Goal: Obtain resource: Download file/media

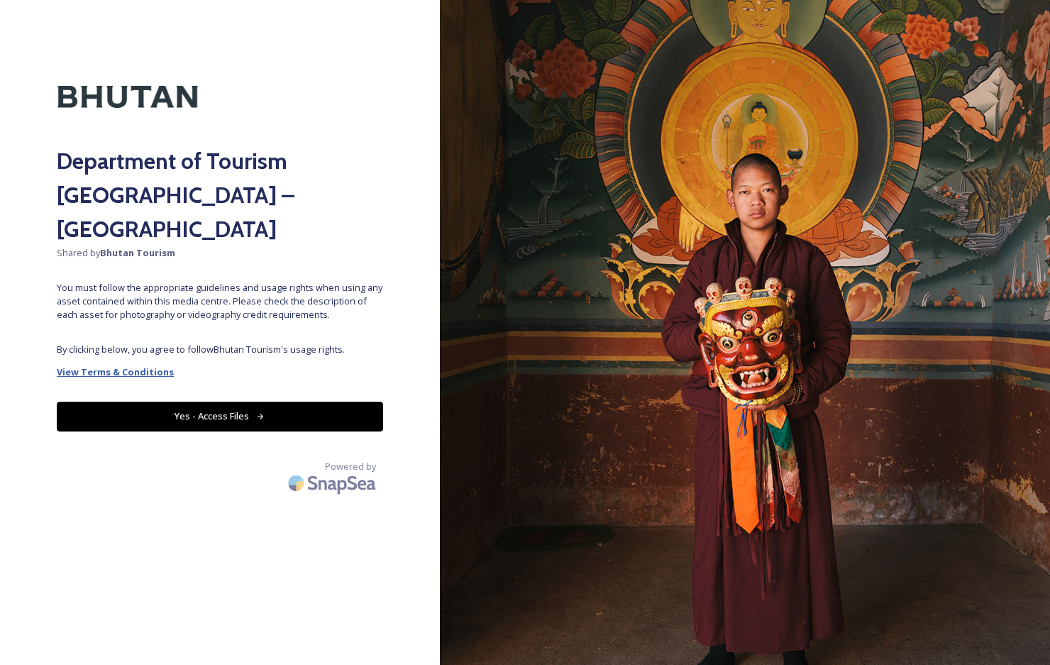
click at [155, 366] on strong "View Terms & Conditions" at bounding box center [115, 372] width 117 height 13
click at [323, 402] on button "Yes - Access Files" at bounding box center [220, 416] width 326 height 29
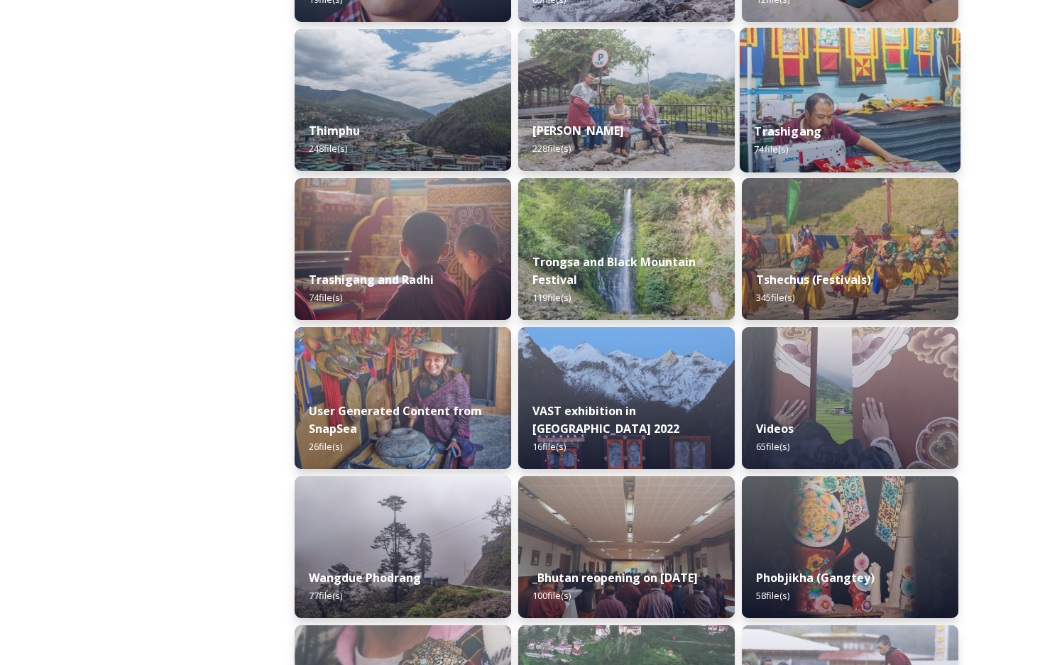
scroll to position [1774, 0]
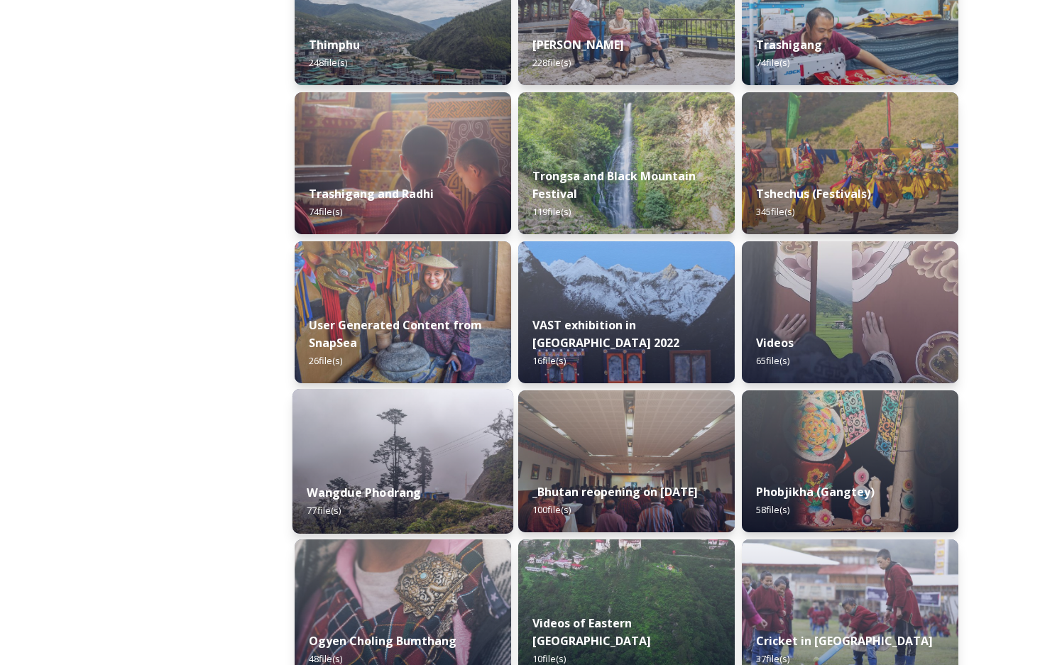
click at [451, 412] on img at bounding box center [402, 461] width 221 height 145
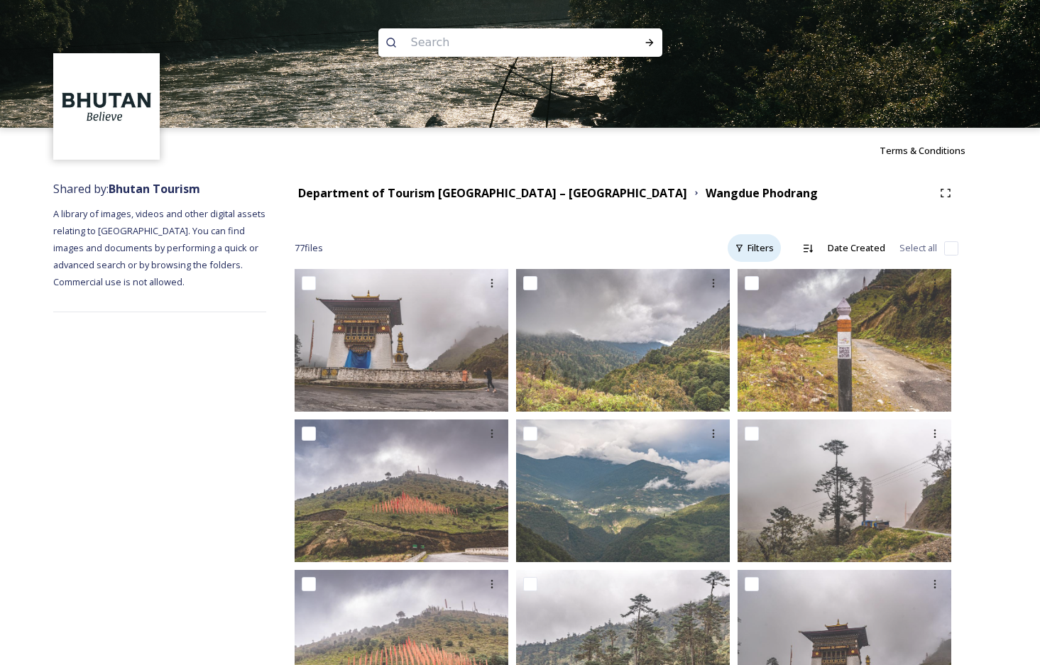
click at [769, 248] on div "Filters" at bounding box center [753, 248] width 53 height 28
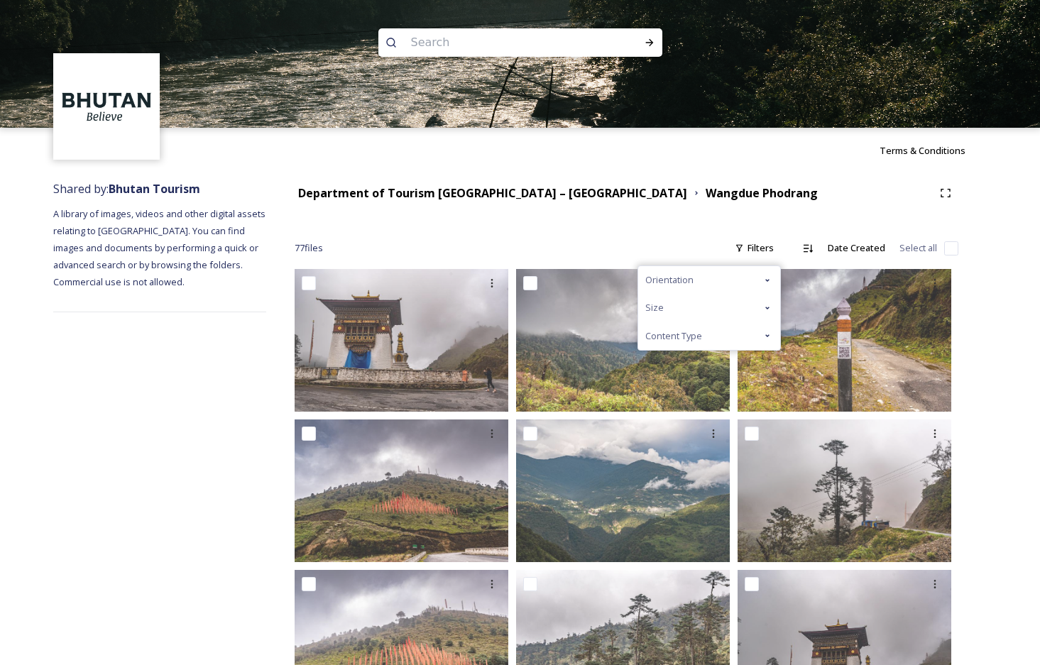
click at [777, 333] on div "Content Type" at bounding box center [709, 336] width 142 height 28
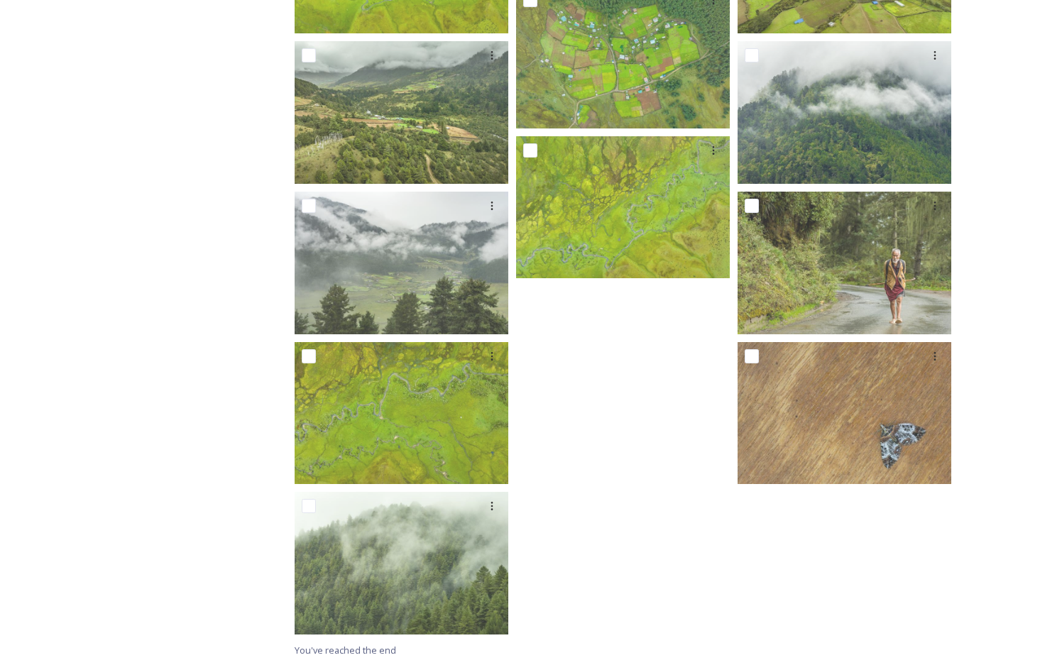
scroll to position [3889, 0]
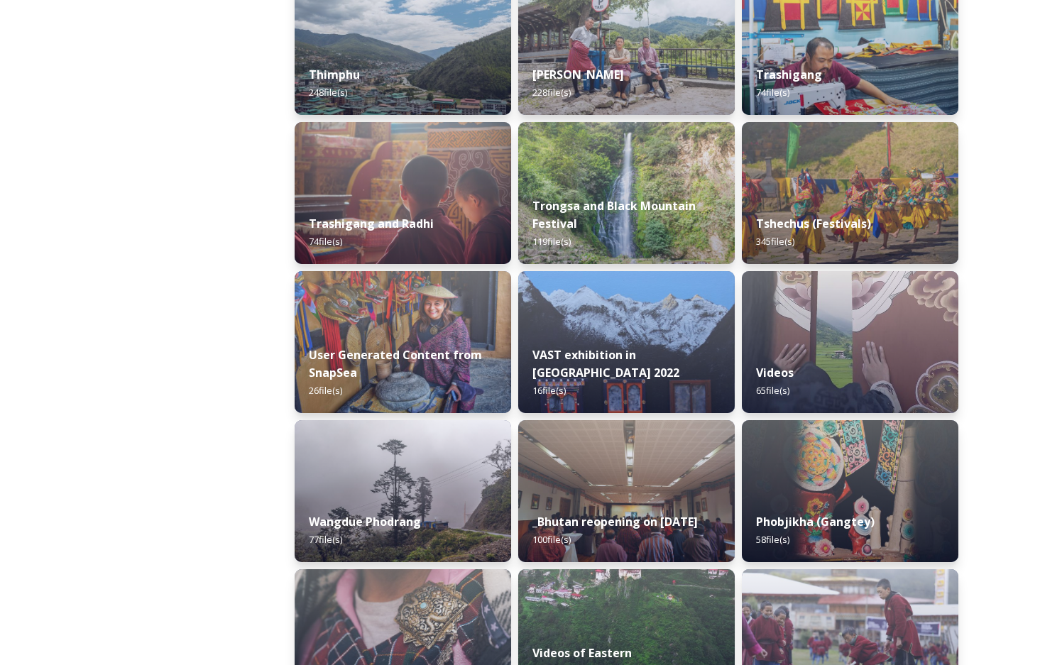
scroll to position [1774, 0]
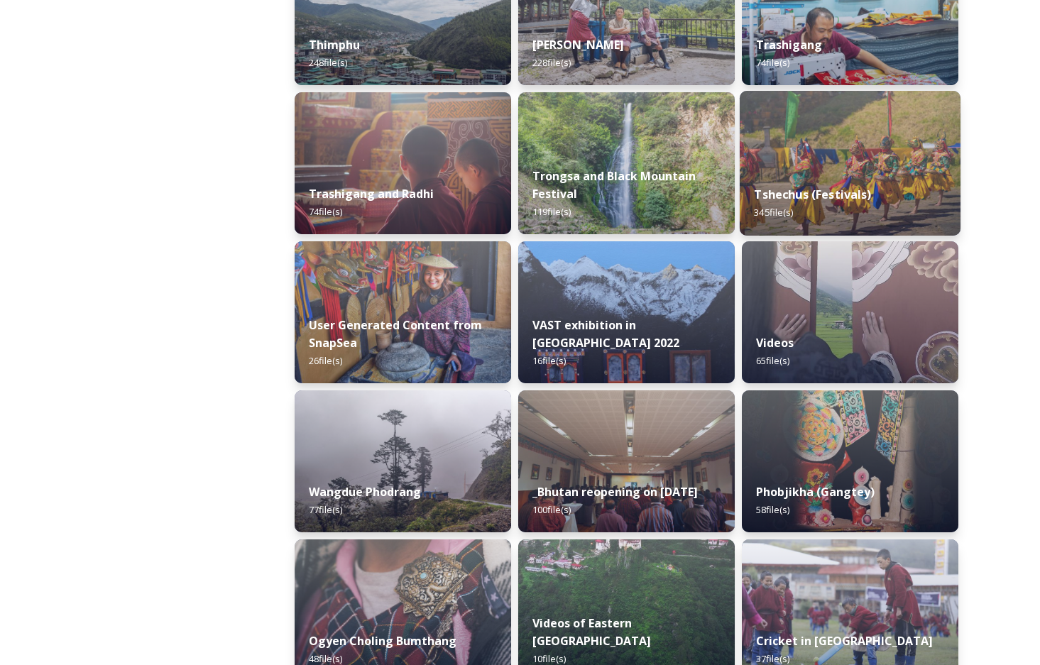
click at [919, 111] on img at bounding box center [850, 163] width 221 height 145
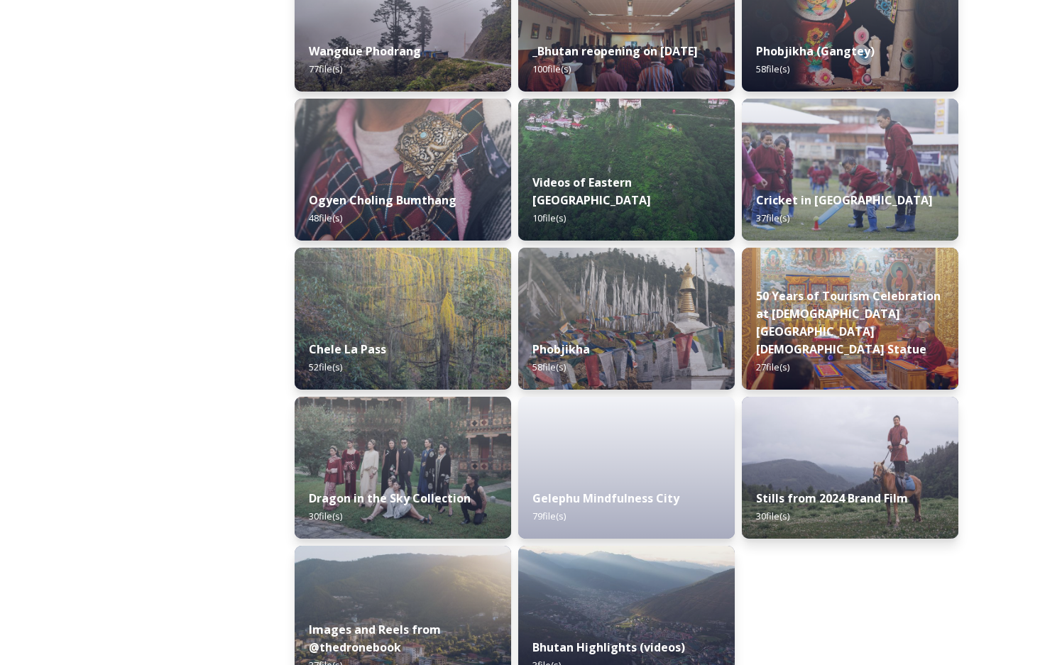
scroll to position [2252, 0]
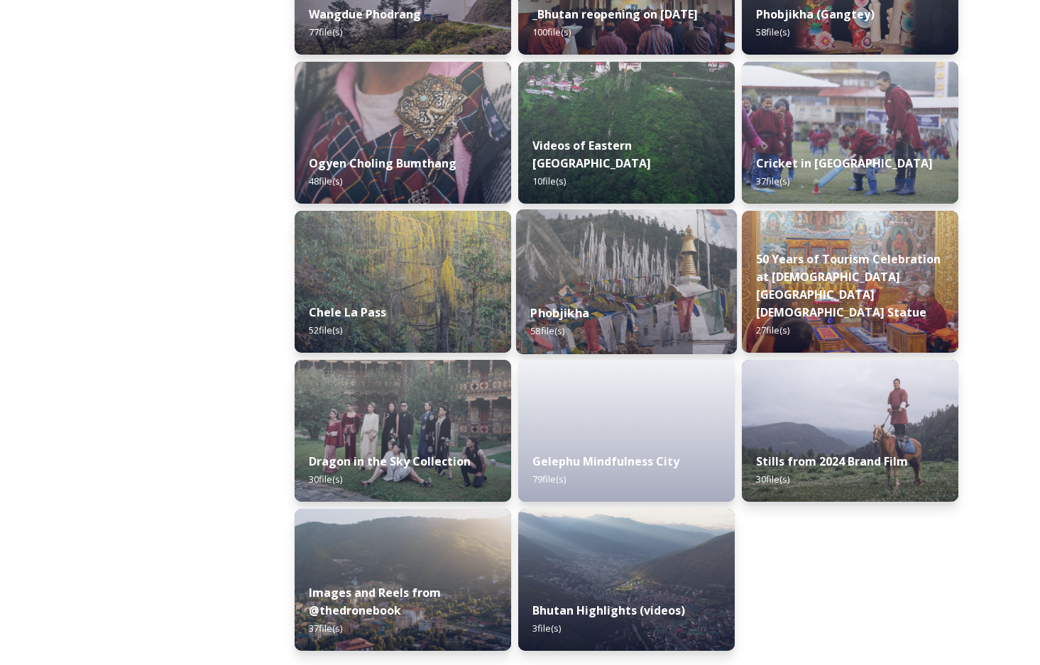
click at [714, 219] on img at bounding box center [626, 281] width 221 height 145
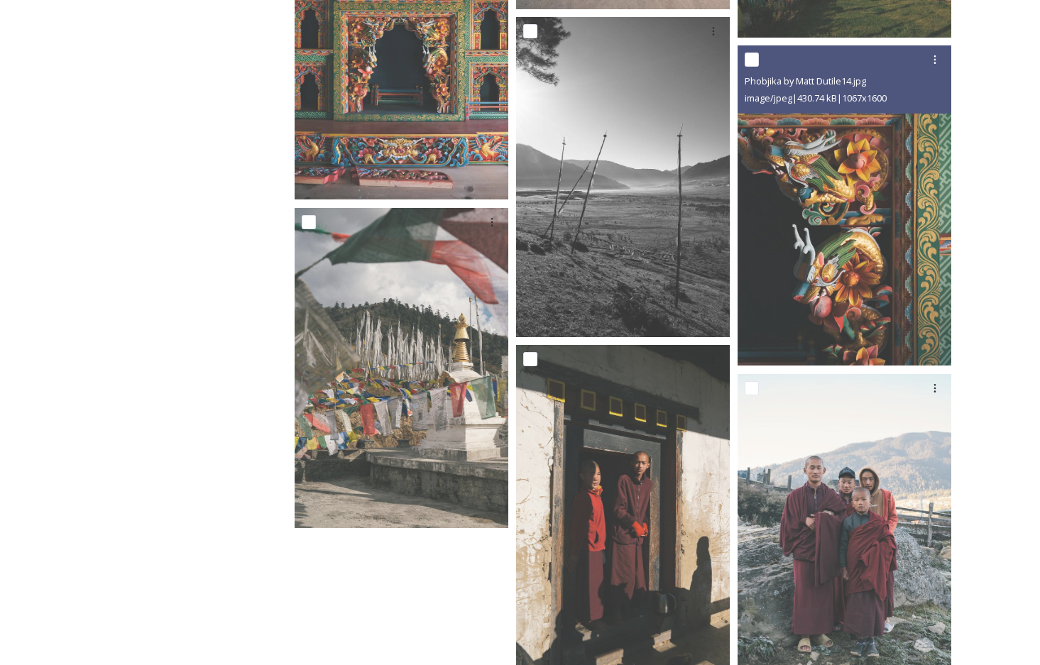
scroll to position [4031, 0]
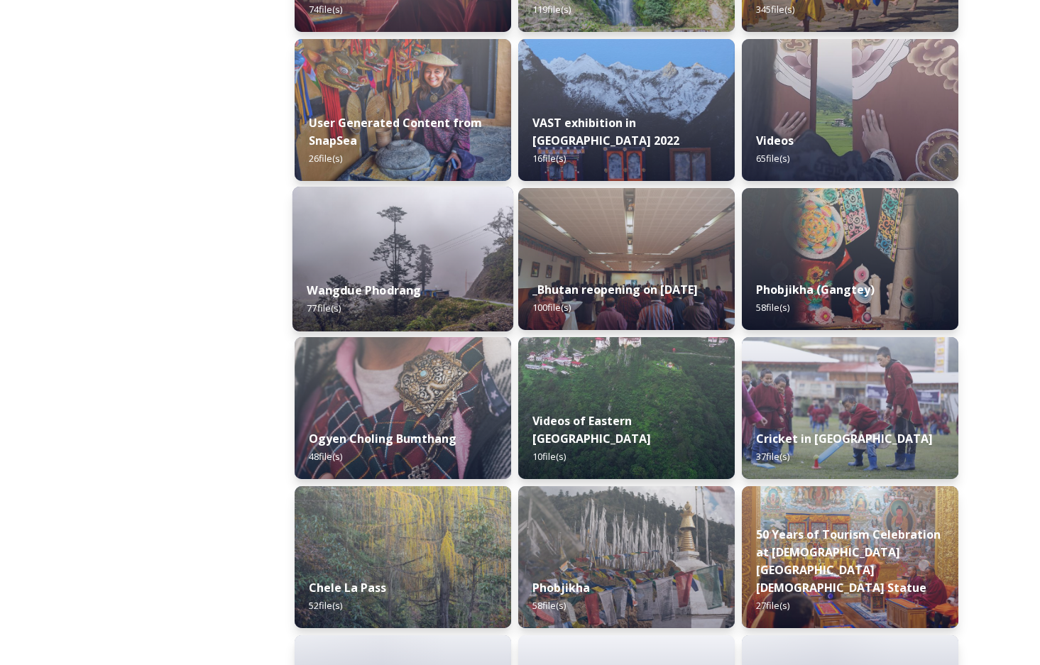
scroll to position [1987, 0]
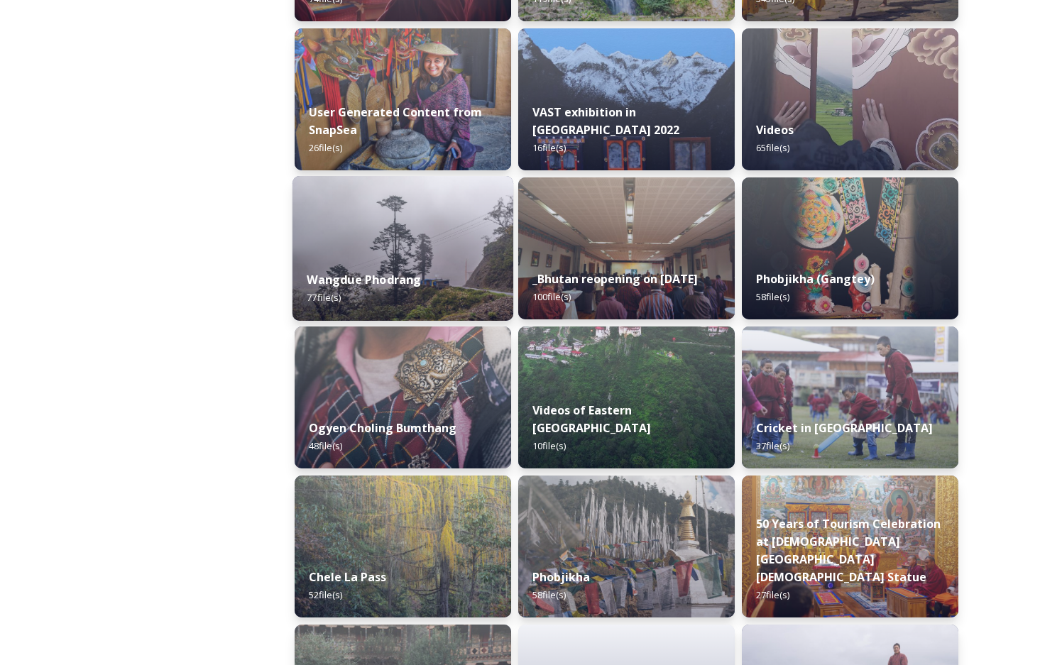
click at [444, 217] on img at bounding box center [402, 248] width 221 height 145
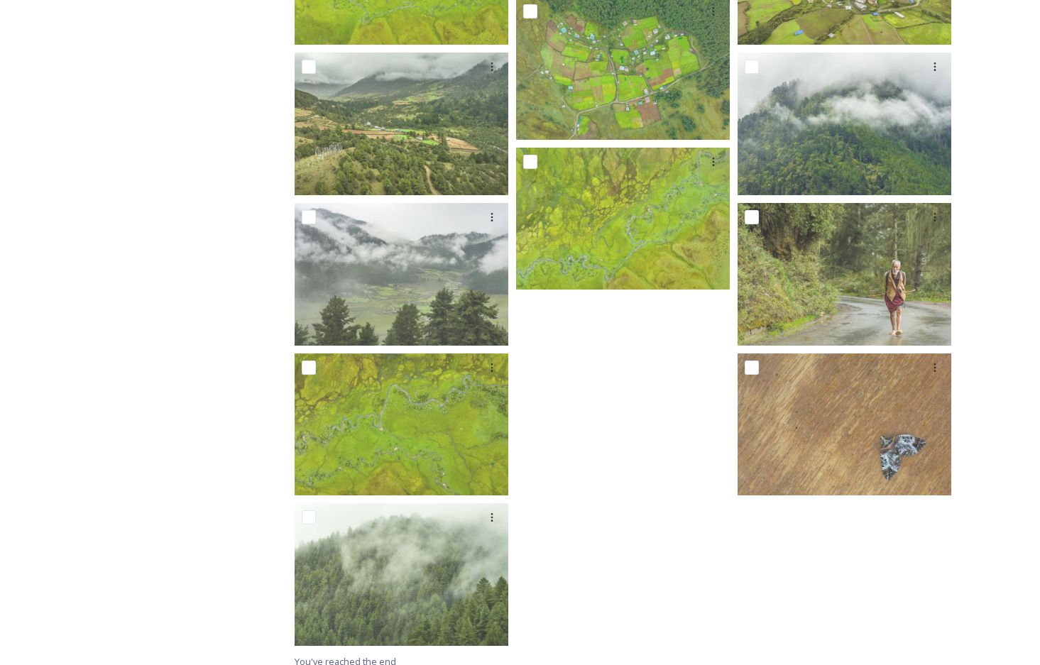
scroll to position [3889, 0]
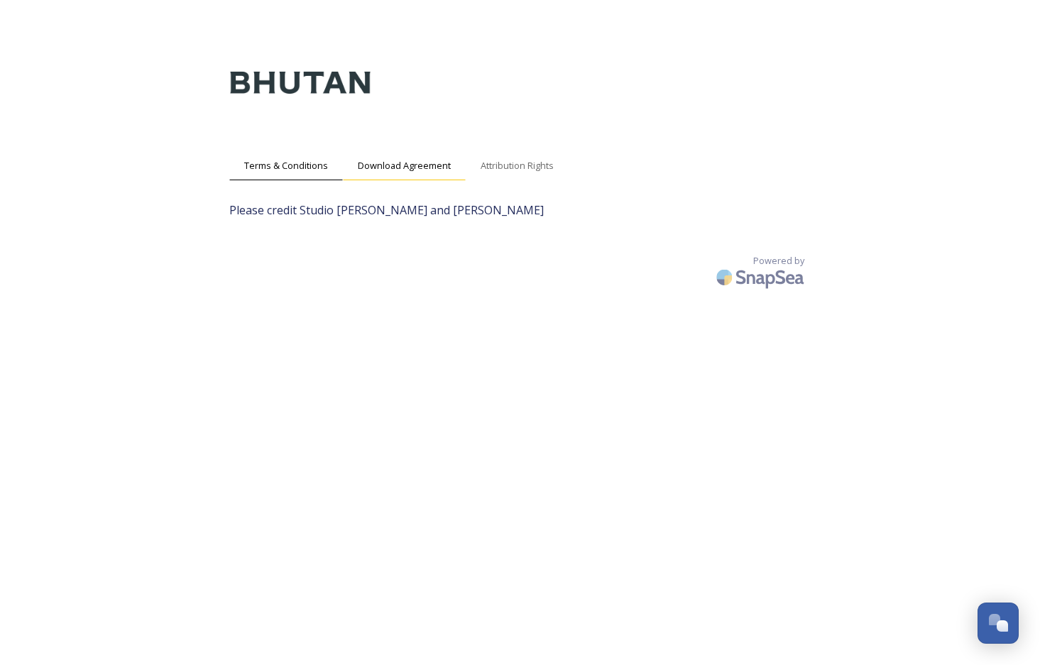
click at [421, 171] on span "Download Agreement" at bounding box center [404, 165] width 93 height 13
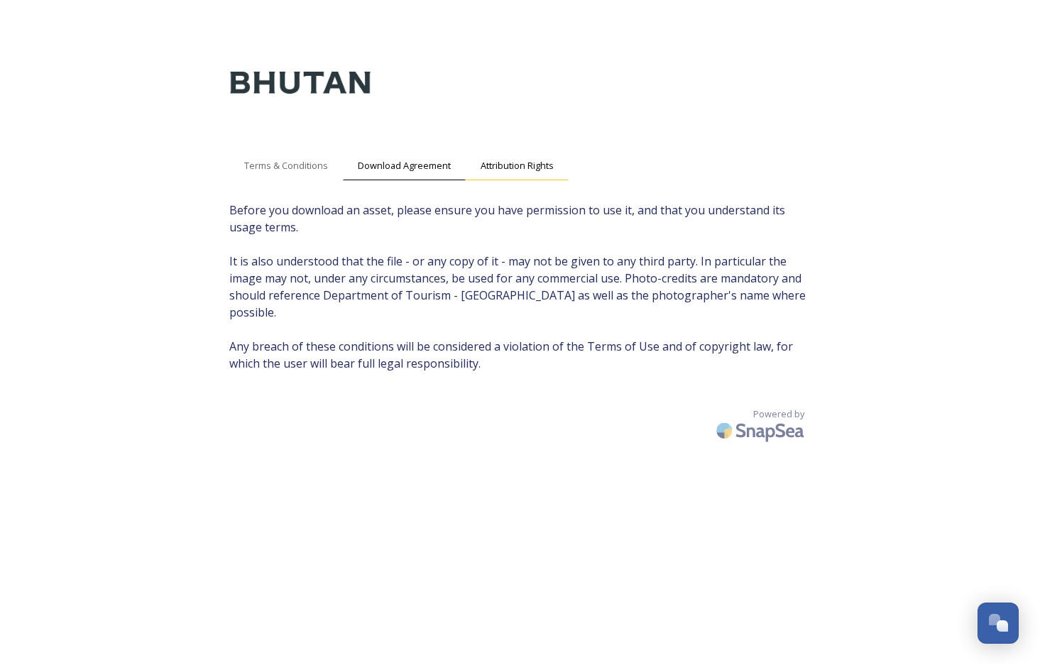
click at [542, 161] on span "Attribution Rights" at bounding box center [516, 165] width 73 height 13
click at [398, 161] on span "Download Agreement" at bounding box center [404, 165] width 93 height 13
click at [312, 167] on span "Terms & Conditions" at bounding box center [286, 165] width 84 height 13
